Goal: Ask a question

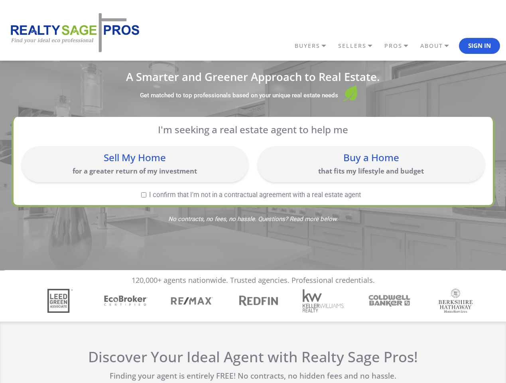
click at [314, 46] on link "BUYERS" at bounding box center [314, 46] width 43 height 14
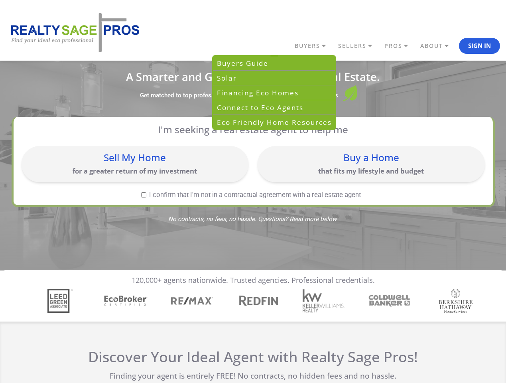
click at [336, 46] on link "SELLERS" at bounding box center [314, 46] width 43 height 14
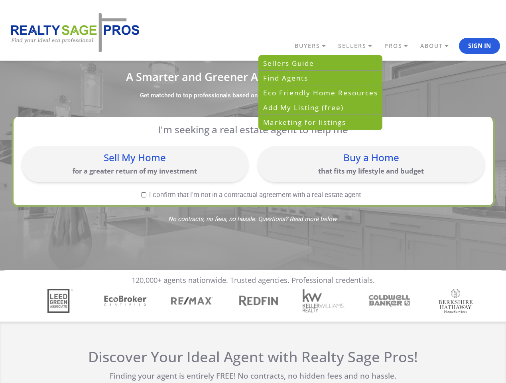
click at [336, 46] on link "PROS" at bounding box center [314, 46] width 43 height 14
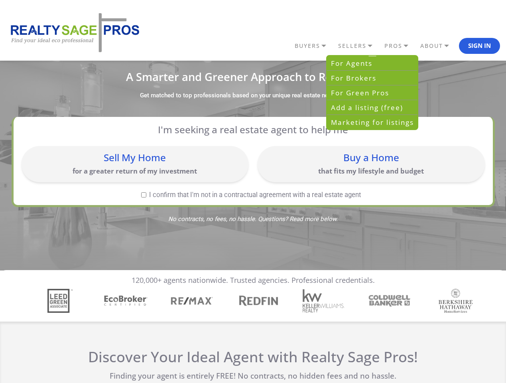
click at [336, 46] on link "ABOUT" at bounding box center [314, 46] width 43 height 14
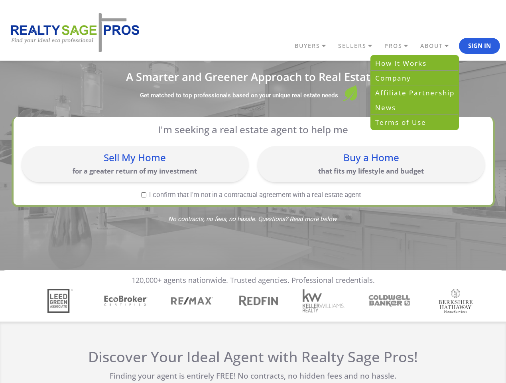
click at [480, 46] on button "Sign In" at bounding box center [479, 46] width 41 height 16
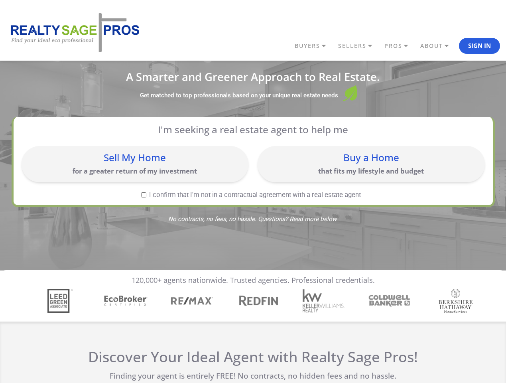
click at [135, 164] on div "Sell My Home for a greater return of my investment" at bounding box center [135, 164] width 219 height 28
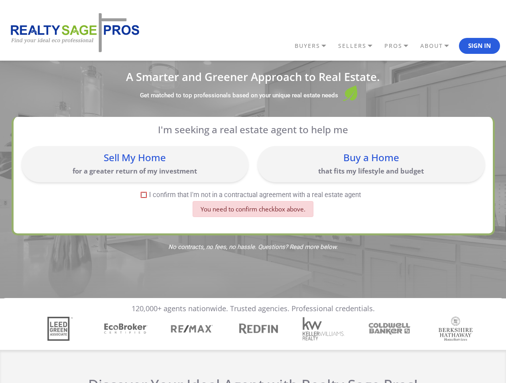
click at [371, 164] on div "Buy a Home that fits my lifestyle and budget" at bounding box center [371, 164] width 219 height 28
click at [144, 195] on label "I confirm that I'm not in a contractual agreement with a real estate agent" at bounding box center [252, 195] width 460 height 7
click at [144, 195] on input "I confirm that I'm not in a contractual agreement with a real estate agent" at bounding box center [143, 194] width 5 height 5
checkbox input "true"
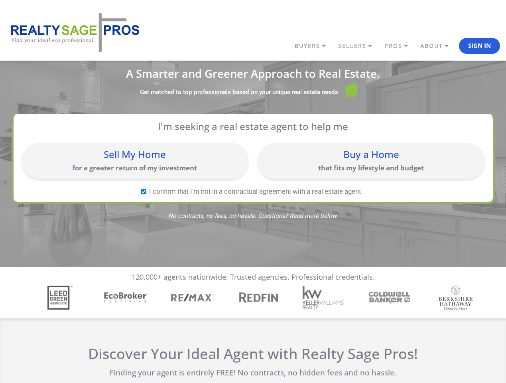
click at [253, 301] on img "4 / 7" at bounding box center [258, 297] width 46 height 15
